Goal: Transaction & Acquisition: Purchase product/service

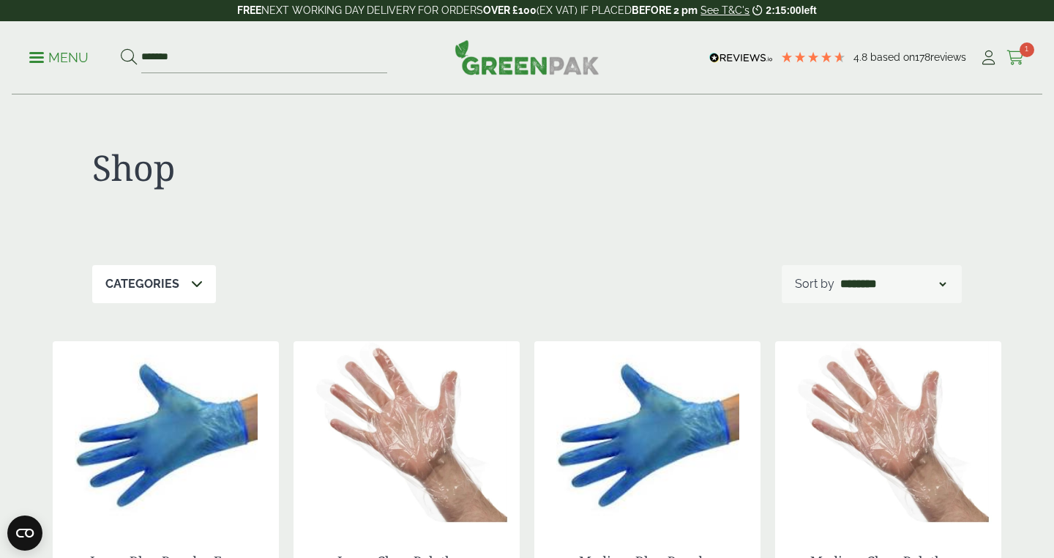
click at [1013, 48] on link "Cart 1" at bounding box center [1016, 58] width 18 height 22
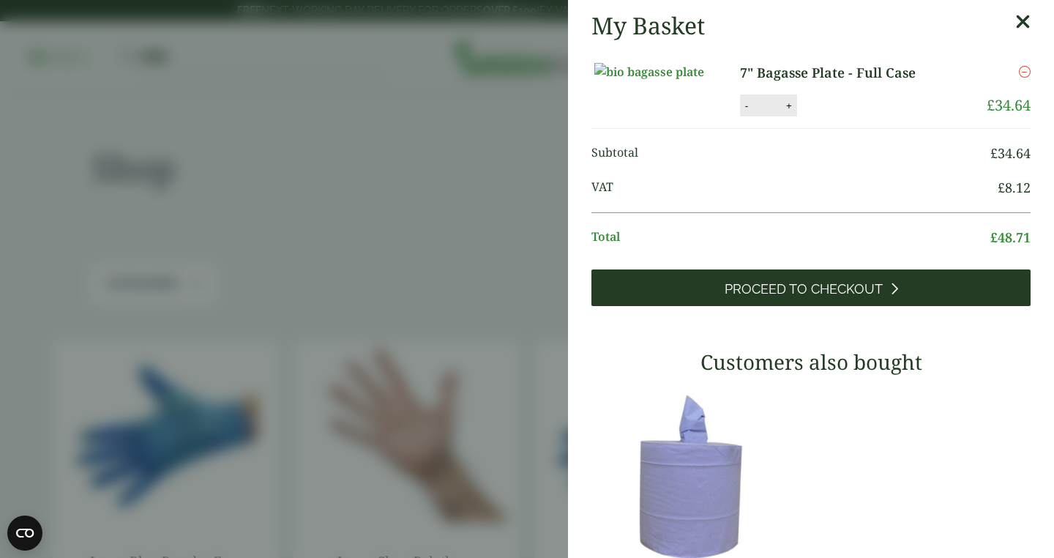
click at [827, 297] on span "Proceed to Checkout" at bounding box center [804, 289] width 158 height 16
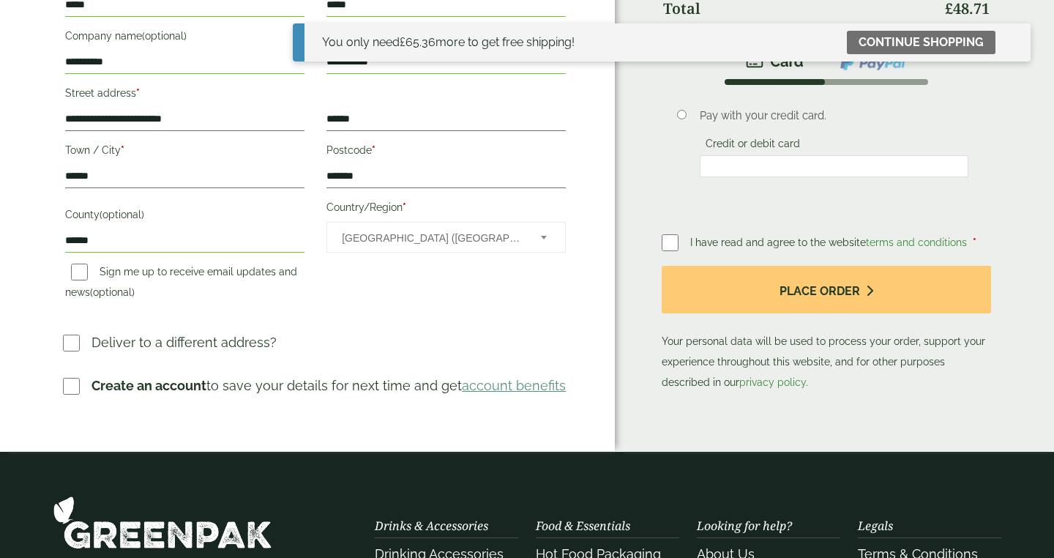
scroll to position [449, 0]
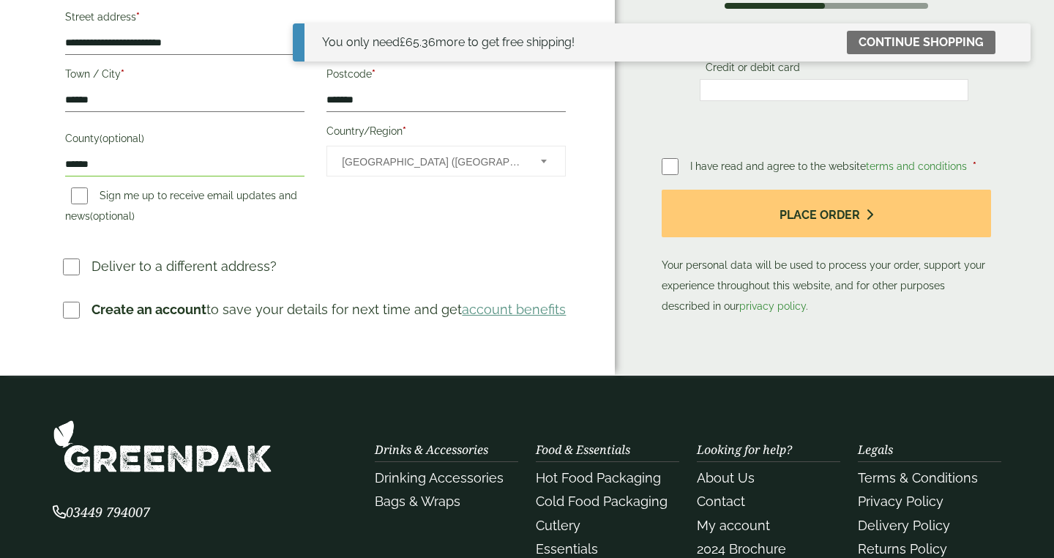
click at [665, 156] on label at bounding box center [676, 166] width 29 height 21
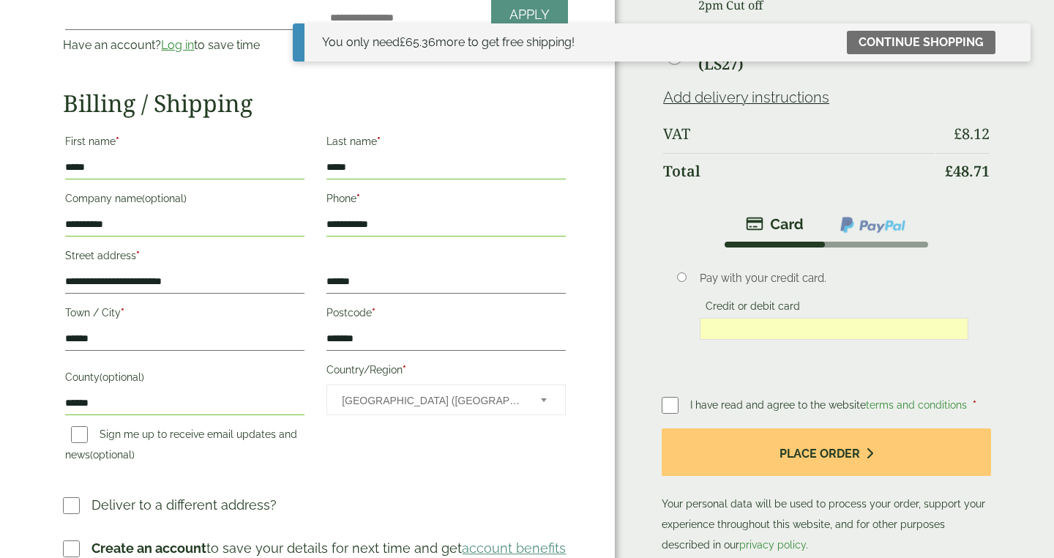
scroll to position [287, 0]
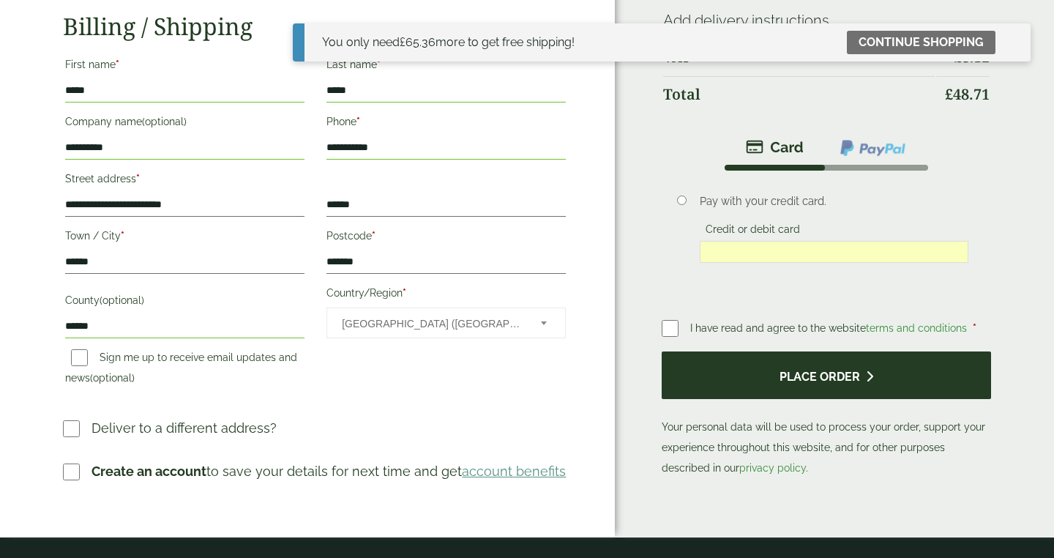
click at [783, 371] on button "Place order" at bounding box center [826, 375] width 329 height 48
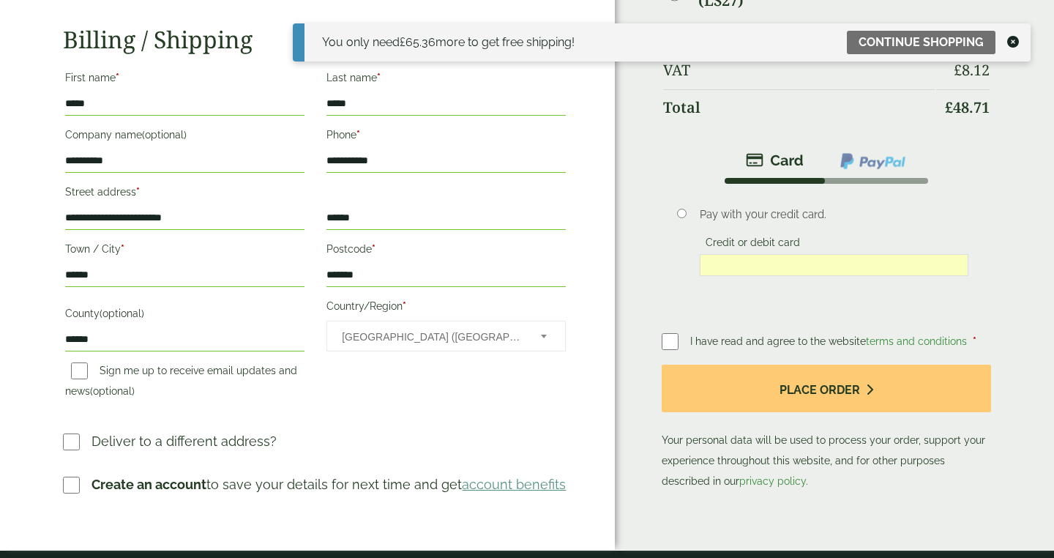
scroll to position [191, 0]
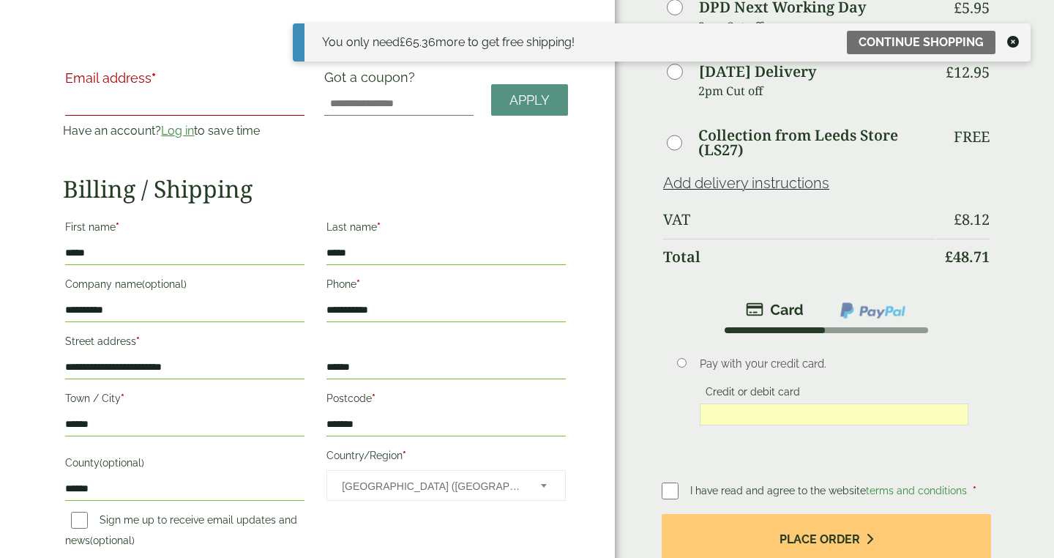
click at [153, 101] on input "Email address *" at bounding box center [184, 103] width 239 height 23
type input "**********"
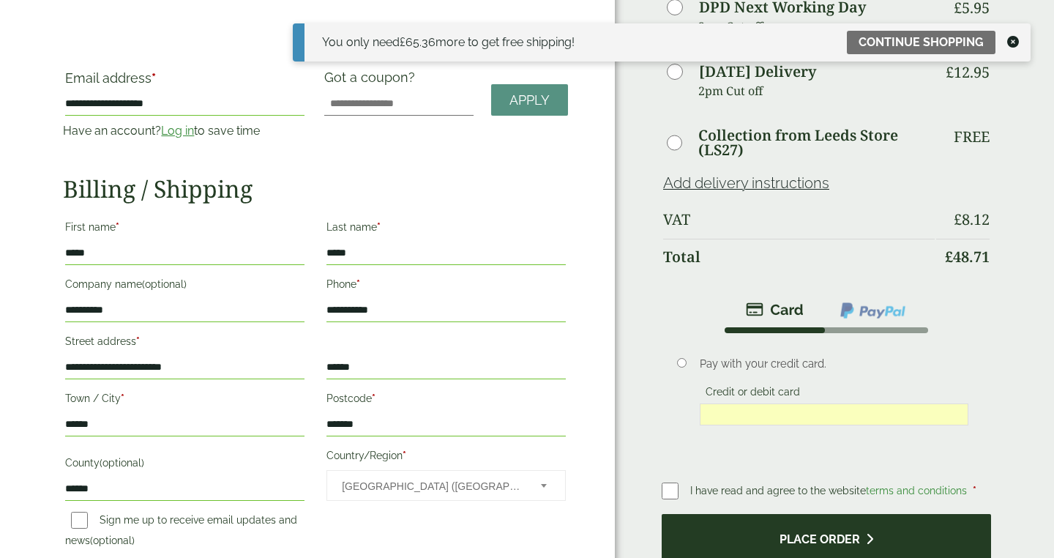
click at [818, 529] on button "Place order" at bounding box center [826, 538] width 329 height 48
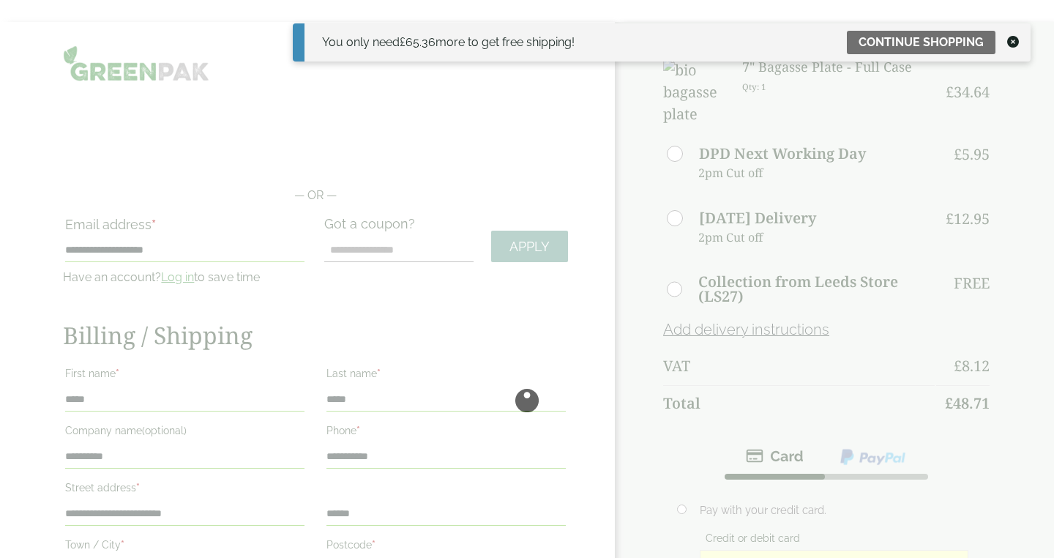
scroll to position [73, 0]
